Goal: Task Accomplishment & Management: Manage account settings

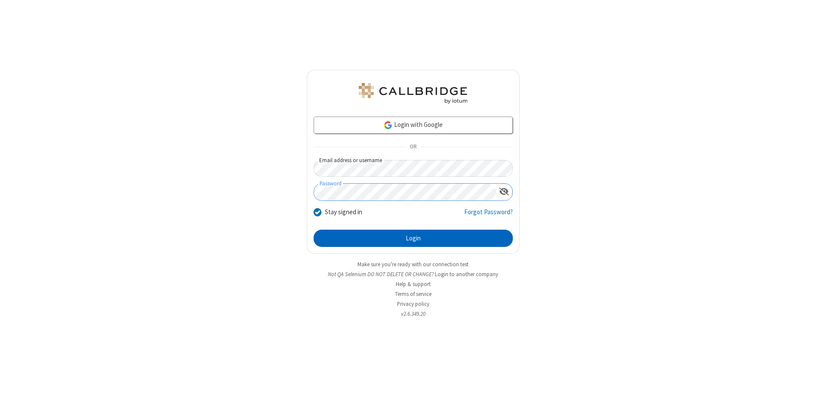
click at [413, 238] on button "Login" at bounding box center [413, 238] width 199 height 17
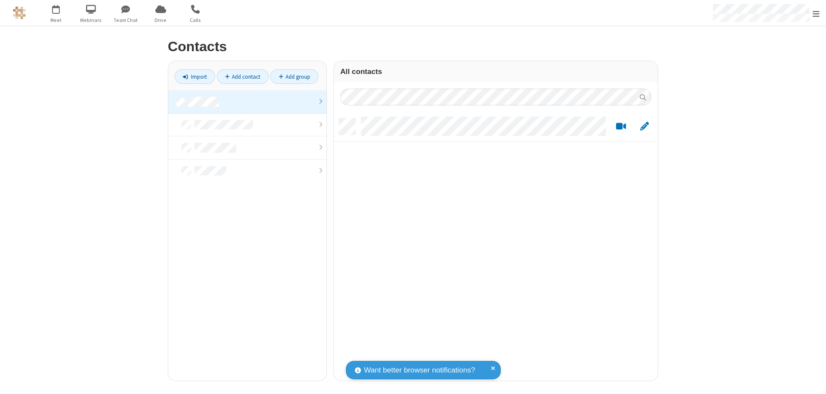
click at [247, 102] on link at bounding box center [247, 101] width 158 height 23
click at [243, 77] on link "Add contact" at bounding box center [243, 76] width 52 height 15
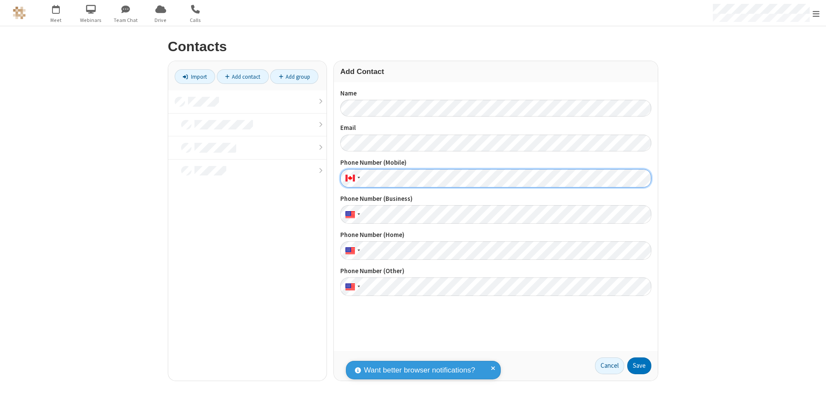
click at [640, 366] on button "Save" at bounding box center [640, 366] width 24 height 17
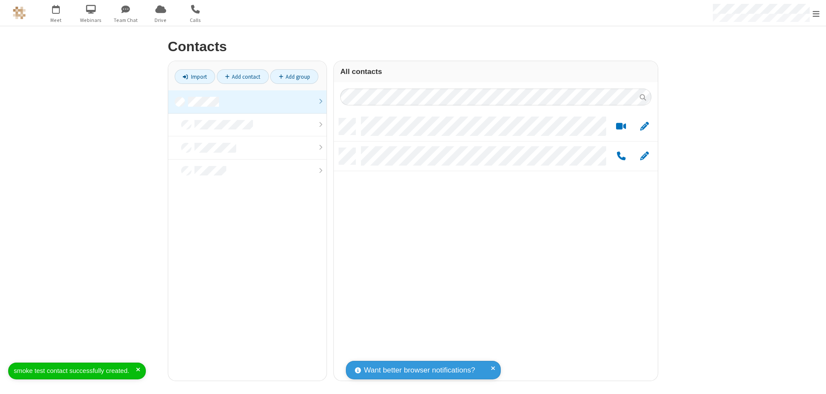
scroll to position [263, 318]
click at [243, 77] on link "Add contact" at bounding box center [243, 76] width 52 height 15
